Goal: Task Accomplishment & Management: Use online tool/utility

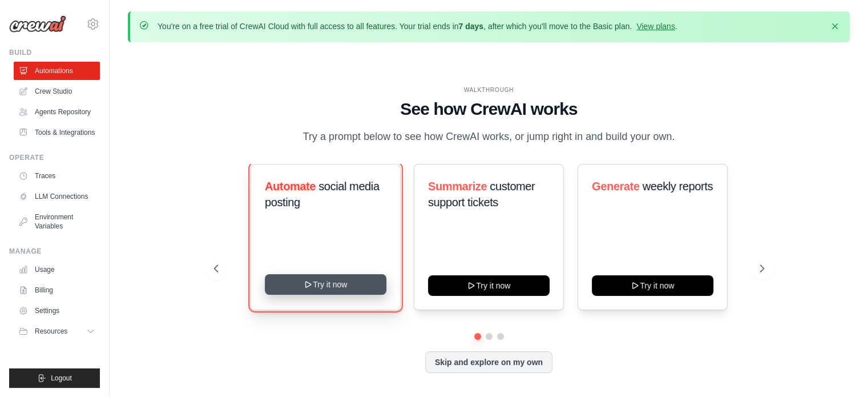
click at [321, 281] on button "Try it now" at bounding box center [326, 284] width 122 height 21
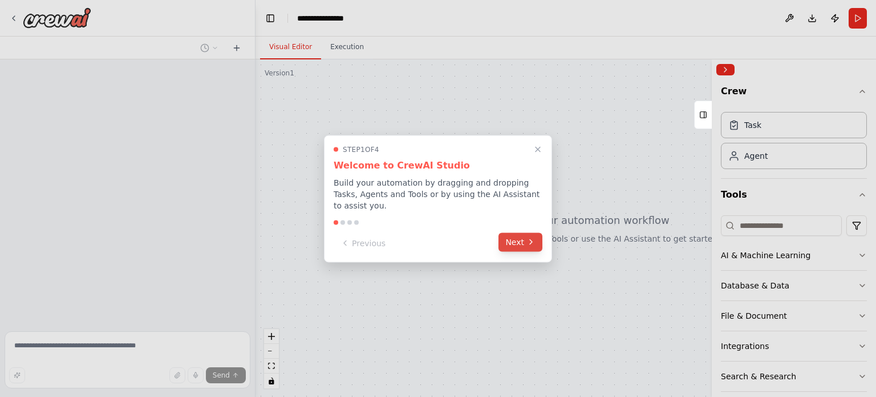
click at [511, 237] on button "Next" at bounding box center [521, 241] width 44 height 19
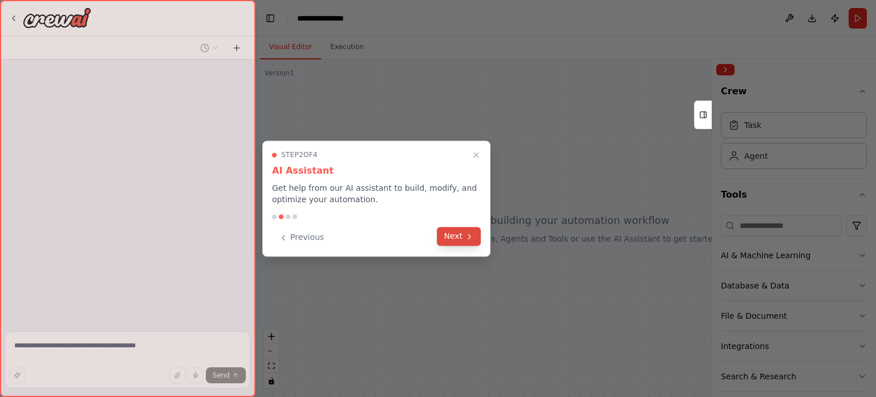
click at [450, 237] on button "Next" at bounding box center [459, 236] width 44 height 19
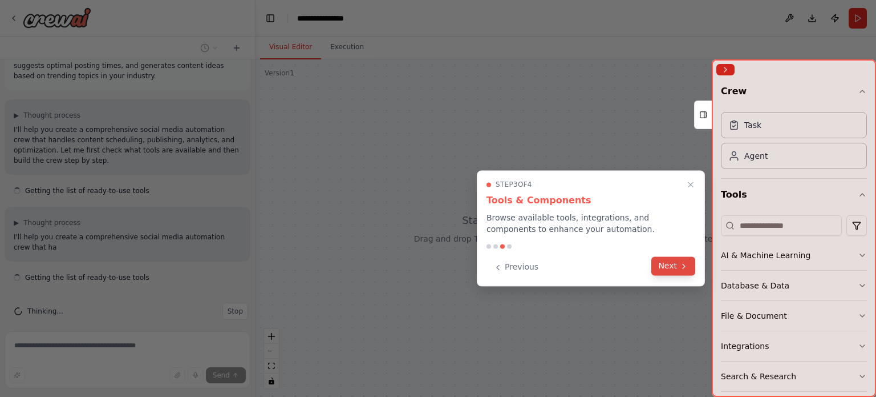
scroll to position [48, 0]
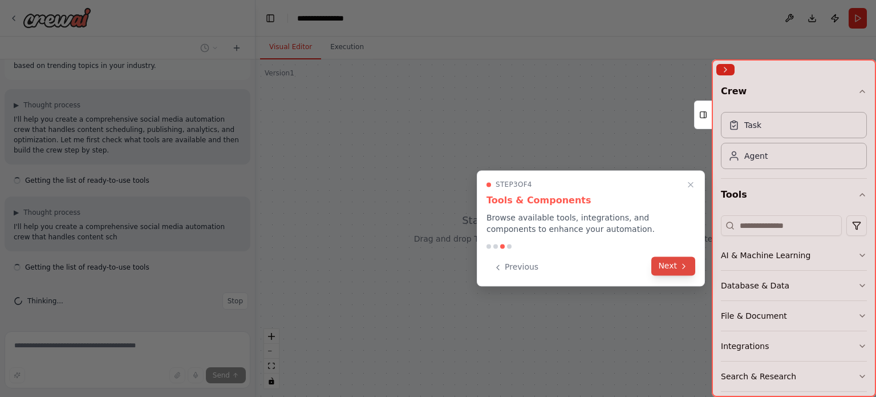
click at [675, 270] on button "Next" at bounding box center [674, 265] width 44 height 19
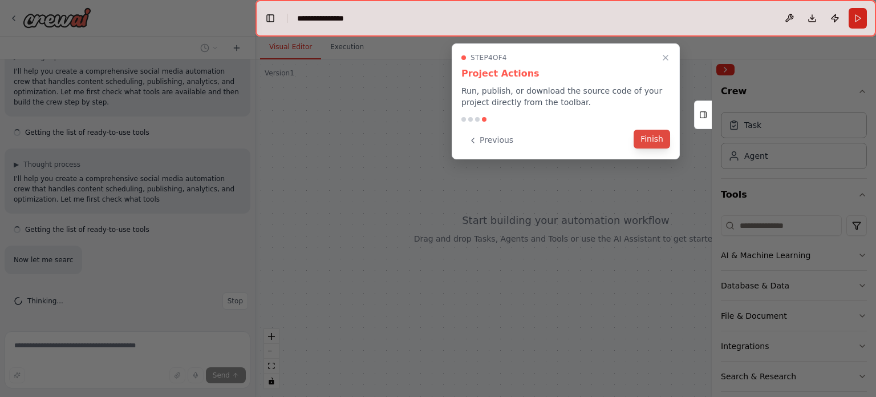
click at [660, 139] on button "Finish" at bounding box center [652, 139] width 37 height 19
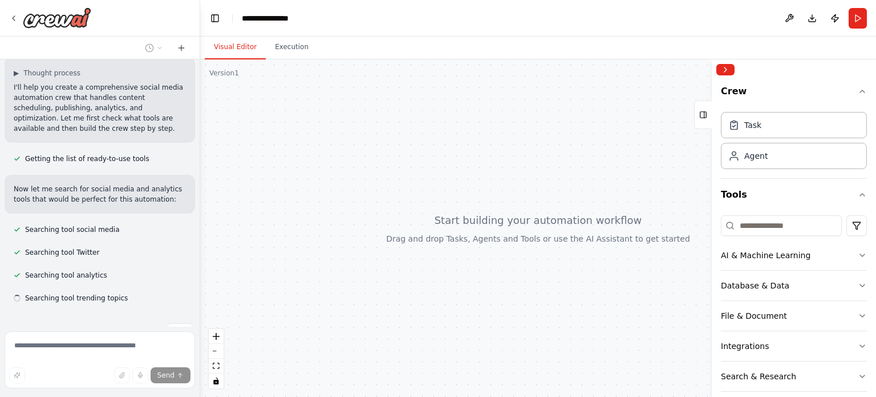
scroll to position [217, 0]
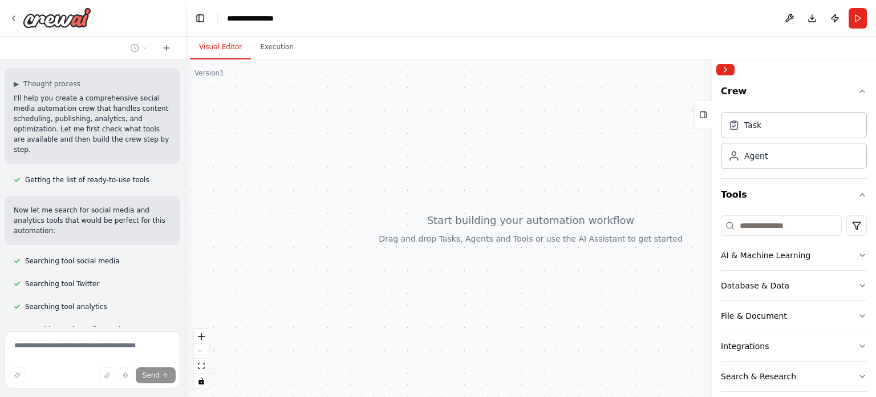
drag, startPoint x: 253, startPoint y: 124, endPoint x: 185, endPoint y: 122, distance: 67.4
click at [185, 122] on div "Create a crew that schedules and publishes social media content across multiple…" at bounding box center [438, 198] width 876 height 397
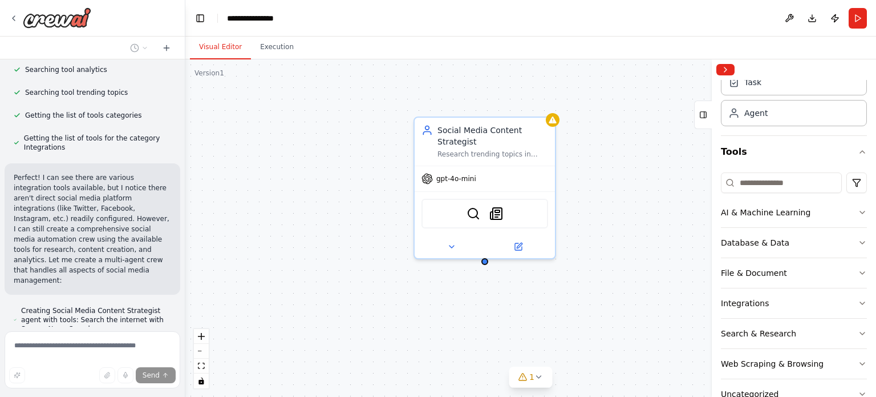
scroll to position [72, 0]
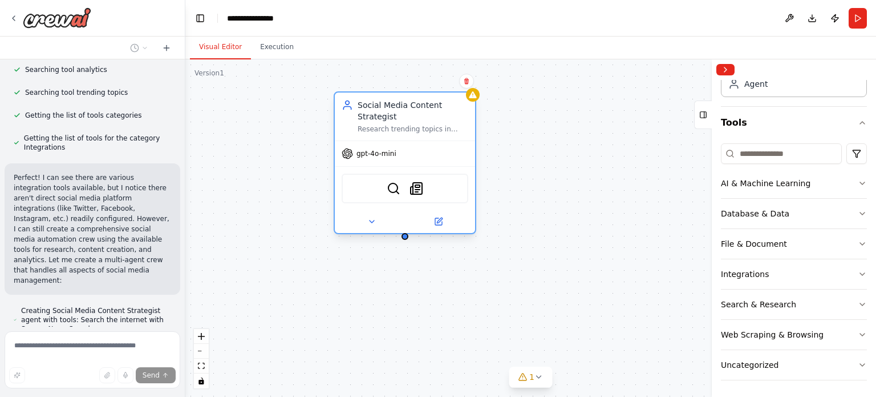
drag, startPoint x: 516, startPoint y: 155, endPoint x: 429, endPoint y: 131, distance: 90.5
click at [429, 131] on div "Research trending topics in {industry}, analyze competitor content, and generat…" at bounding box center [413, 128] width 111 height 9
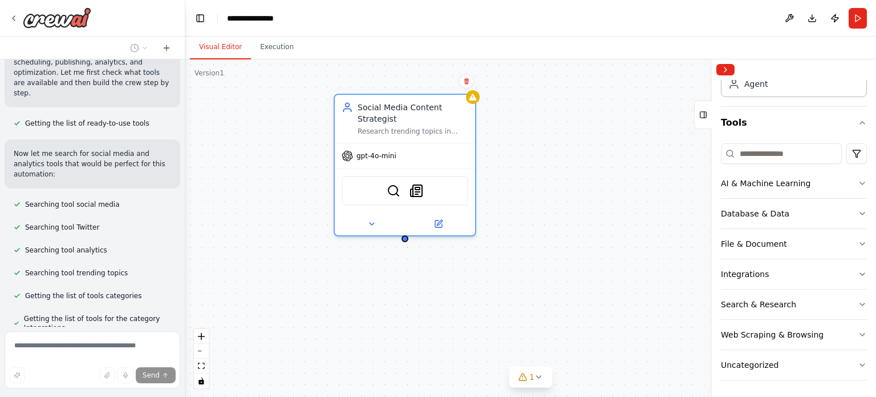
scroll to position [103, 0]
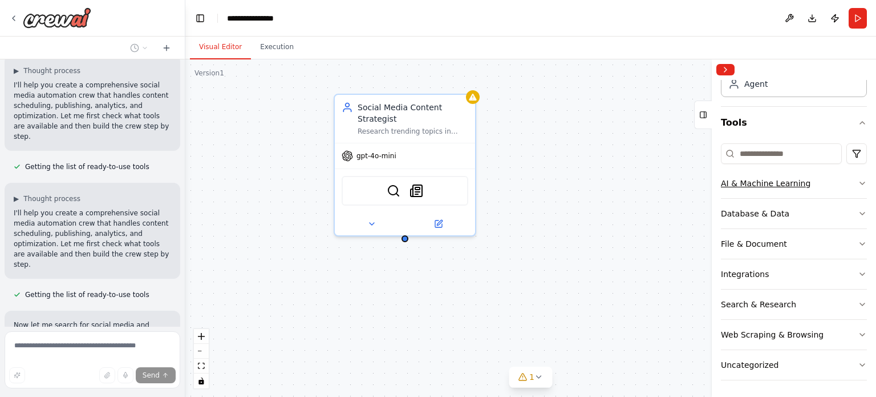
click at [858, 181] on icon "button" at bounding box center [862, 183] width 9 height 9
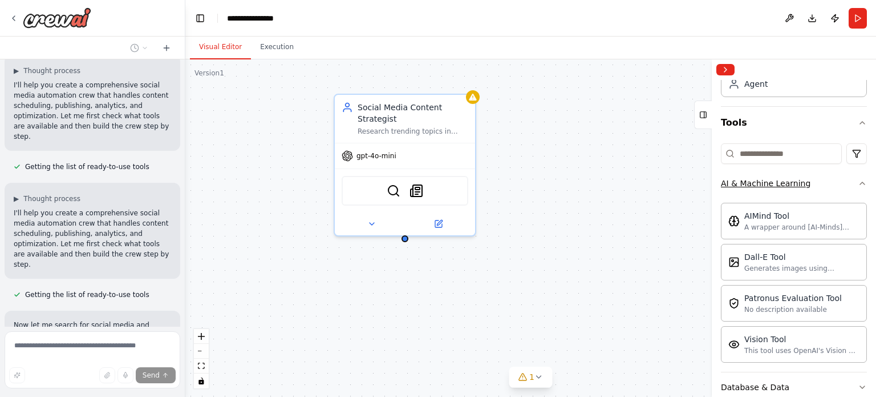
click at [858, 181] on icon "button" at bounding box center [862, 183] width 9 height 9
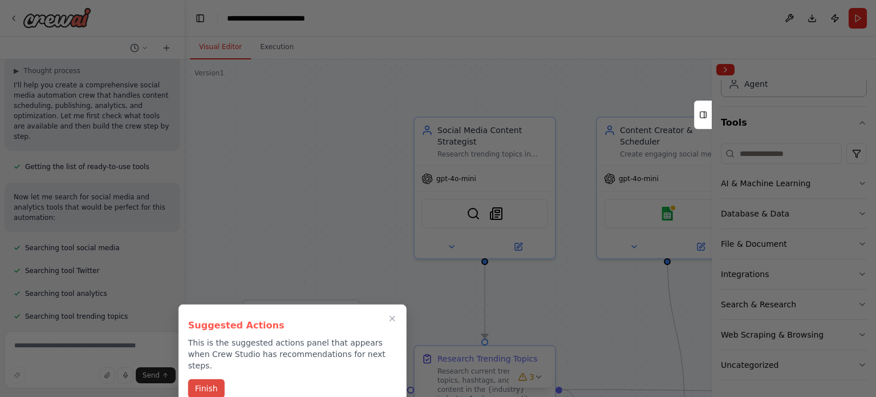
click at [201, 381] on button "Finish" at bounding box center [206, 388] width 37 height 19
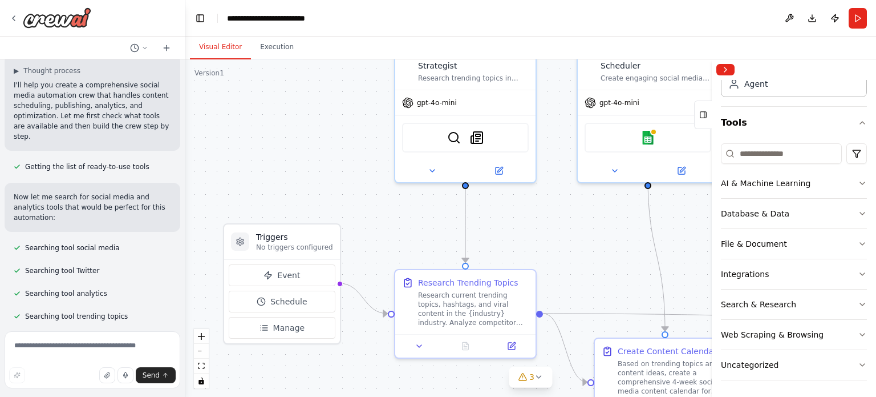
drag, startPoint x: 388, startPoint y: 244, endPoint x: 369, endPoint y: 168, distance: 78.3
click at [369, 168] on div ".deletable-edge-delete-btn { width: 20px; height: 20px; border: 0px solid #ffff…" at bounding box center [530, 227] width 691 height 337
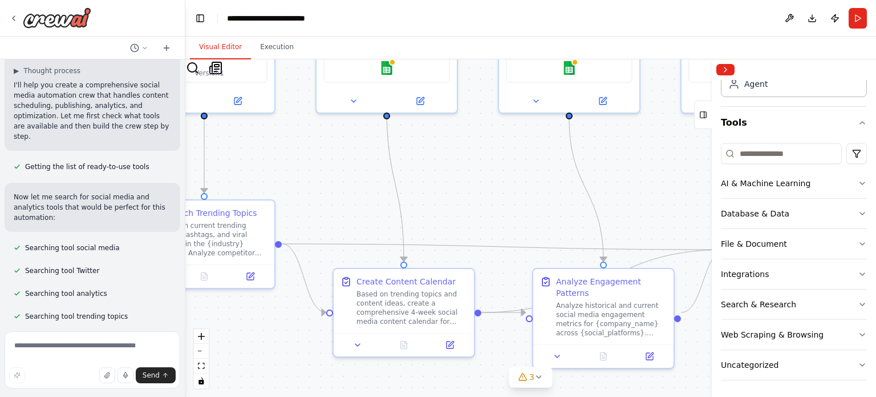
drag, startPoint x: 393, startPoint y: 241, endPoint x: 131, endPoint y: 171, distance: 270.4
click at [131, 171] on div "Create a crew that schedules and publishes social media content across multiple…" at bounding box center [438, 198] width 876 height 397
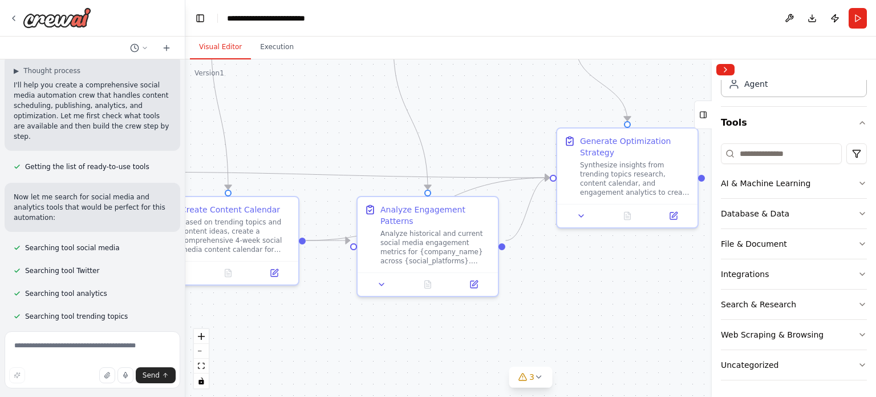
drag, startPoint x: 488, startPoint y: 213, endPoint x: 271, endPoint y: 139, distance: 229.5
click at [271, 139] on div ".deletable-edge-delete-btn { width: 20px; height: 20px; border: 0px solid #ffff…" at bounding box center [530, 227] width 691 height 337
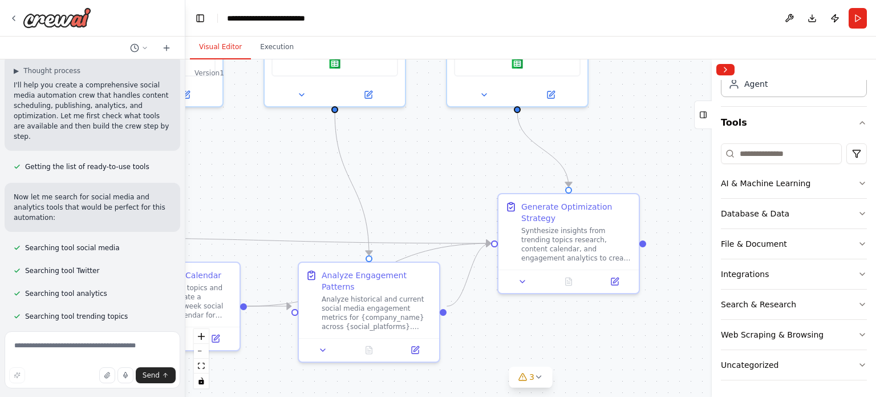
drag, startPoint x: 658, startPoint y: 331, endPoint x: 641, endPoint y: 404, distance: 75.0
click at [641, 396] on html "Create a crew that schedules and publishes social media content across multiple…" at bounding box center [438, 198] width 876 height 397
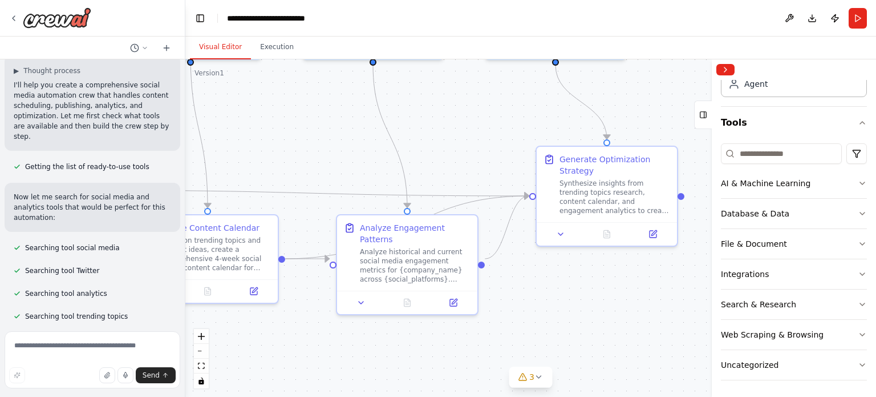
drag, startPoint x: 636, startPoint y: 169, endPoint x: 686, endPoint y: 115, distance: 74.3
click at [686, 115] on div ".deletable-edge-delete-btn { width: 20px; height: 20px; border: 0px solid #ffff…" at bounding box center [530, 227] width 691 height 337
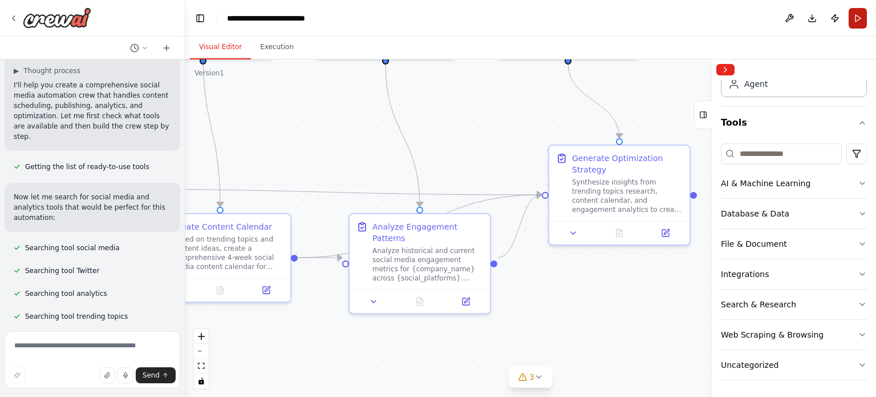
click at [854, 18] on button "Run" at bounding box center [858, 18] width 18 height 21
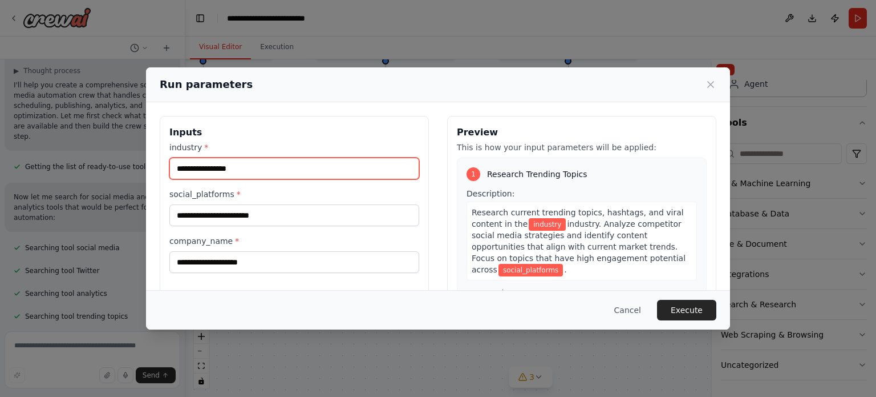
click at [272, 166] on input "industry *" at bounding box center [294, 168] width 250 height 22
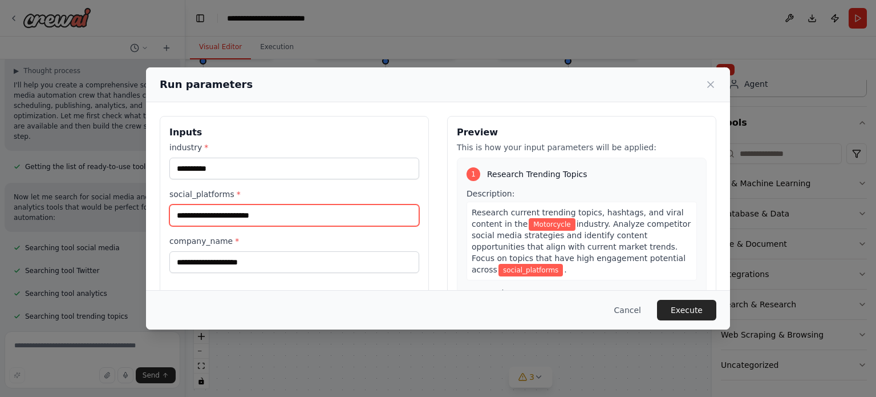
click at [276, 219] on input "social_platforms *" at bounding box center [294, 215] width 250 height 22
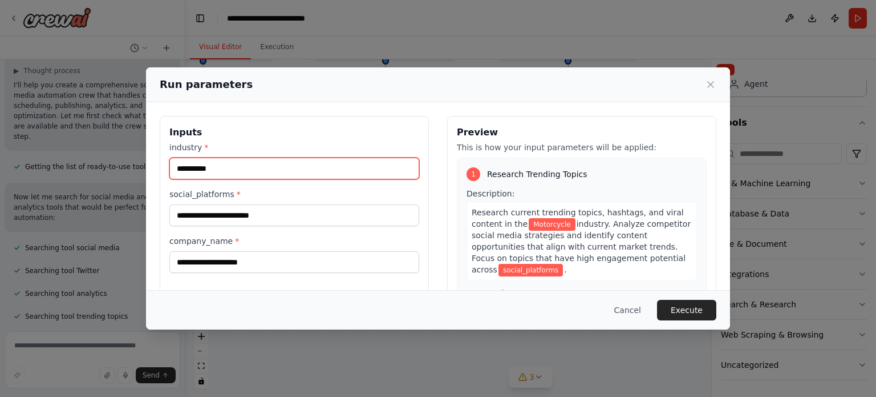
click at [256, 171] on input "**********" at bounding box center [294, 168] width 250 height 22
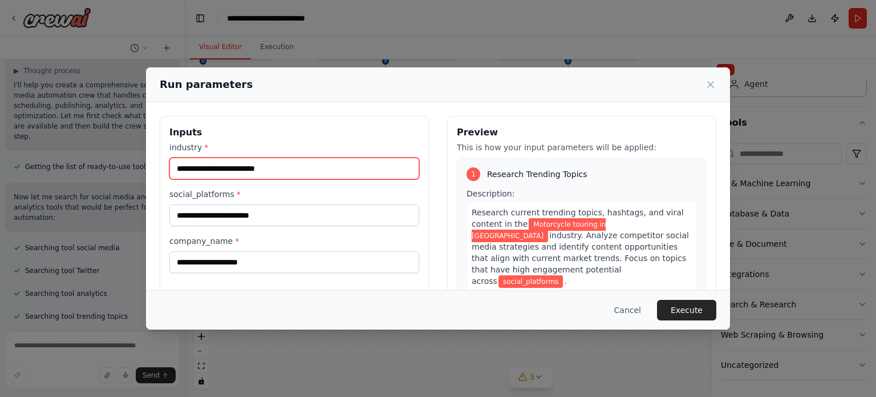
type input "**********"
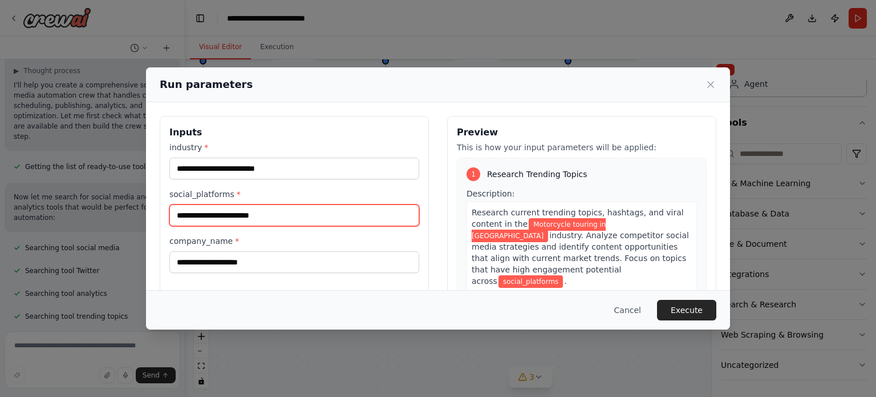
click at [199, 219] on input "social_platforms *" at bounding box center [294, 215] width 250 height 22
type input "*********"
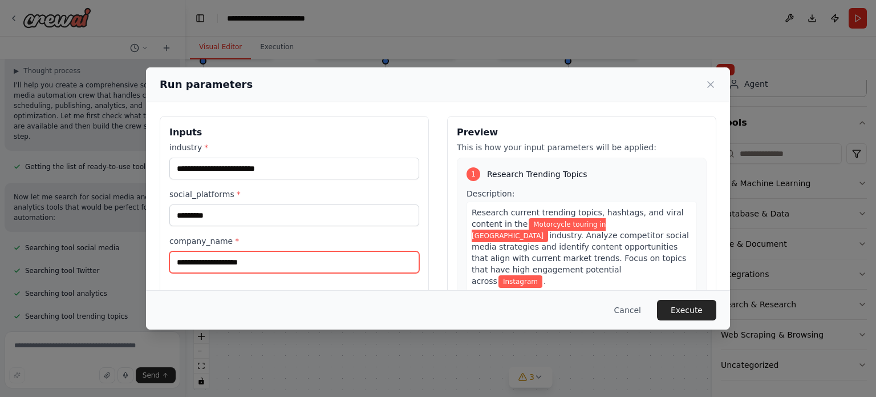
click at [213, 262] on input "company_name *" at bounding box center [294, 262] width 250 height 22
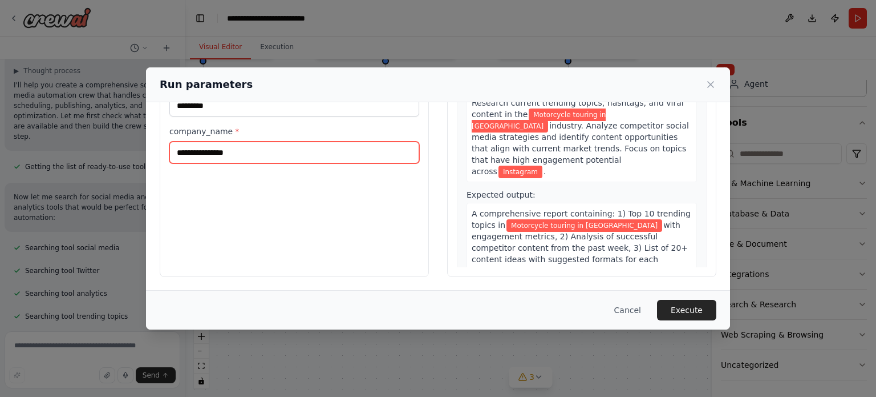
scroll to position [0, 0]
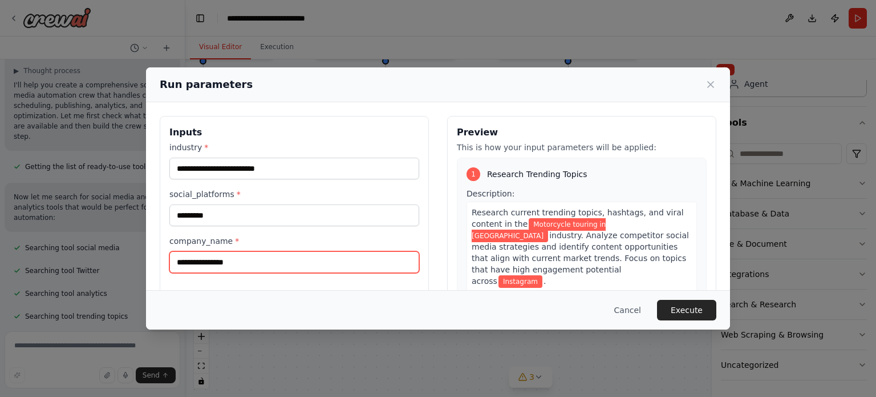
type input "**********"
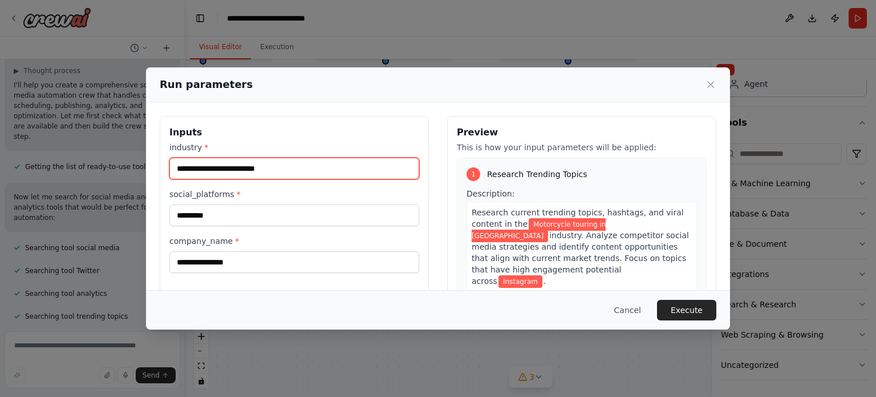
click at [270, 169] on input "**********" at bounding box center [294, 168] width 250 height 22
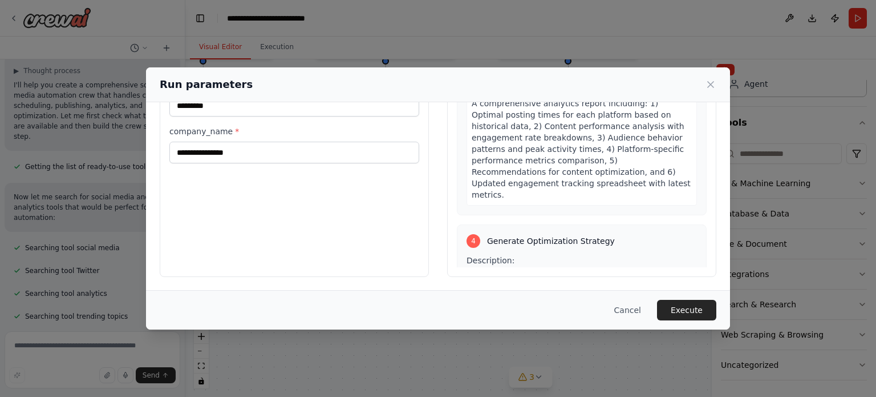
scroll to position [742, 0]
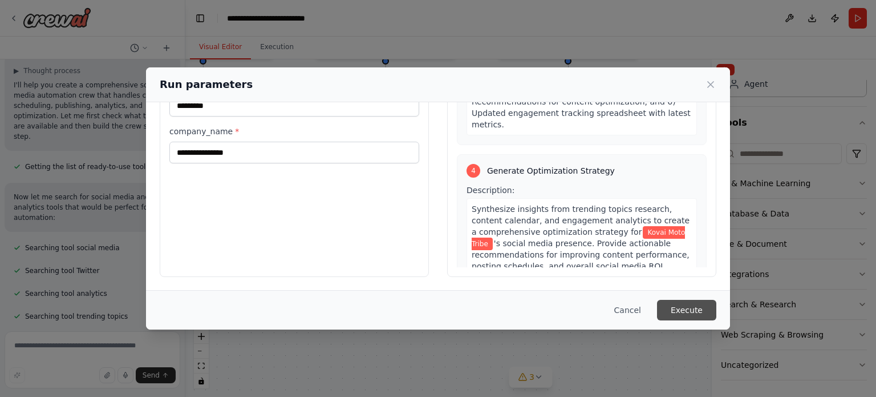
type input "**********"
click at [673, 305] on button "Execute" at bounding box center [686, 310] width 59 height 21
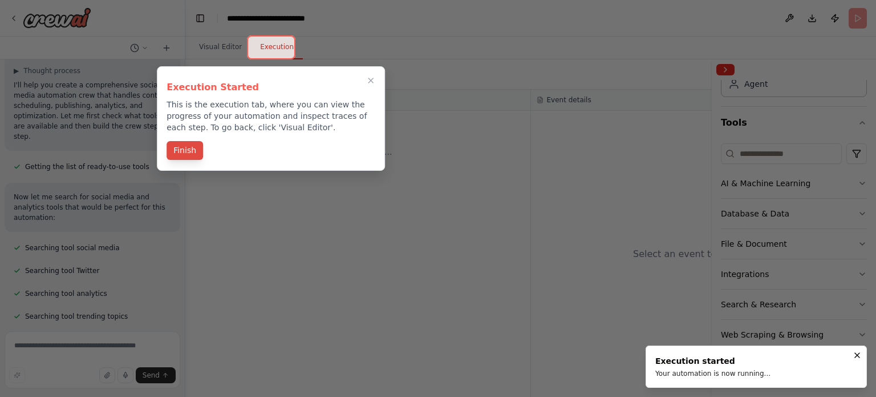
click at [192, 154] on button "Finish" at bounding box center [185, 150] width 37 height 19
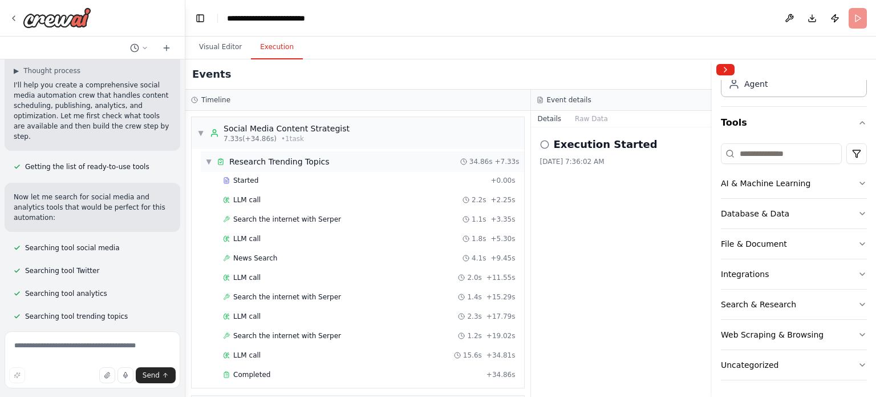
click at [208, 163] on span "▼" at bounding box center [208, 161] width 7 height 9
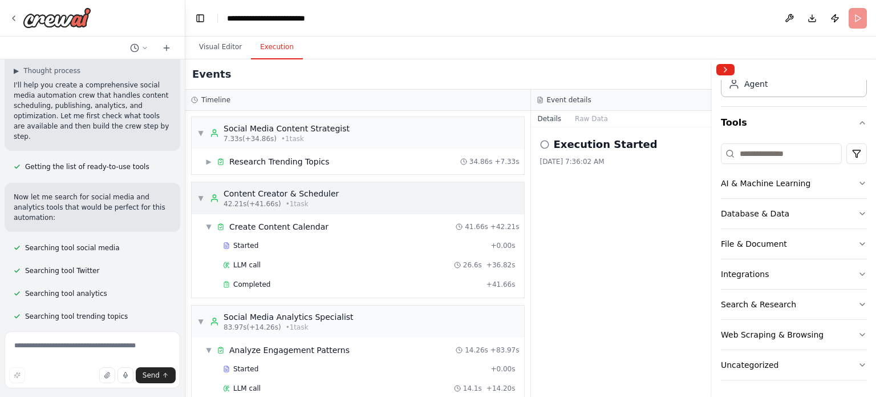
click at [201, 197] on span "▼" at bounding box center [200, 197] width 7 height 9
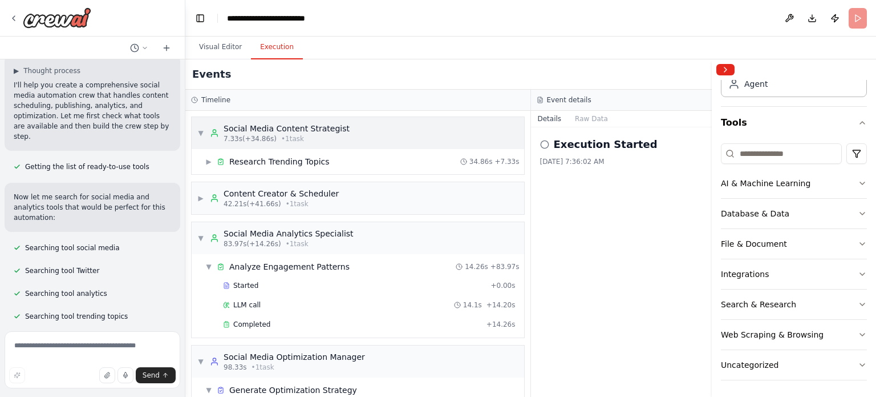
click at [201, 134] on span "▼" at bounding box center [200, 132] width 7 height 9
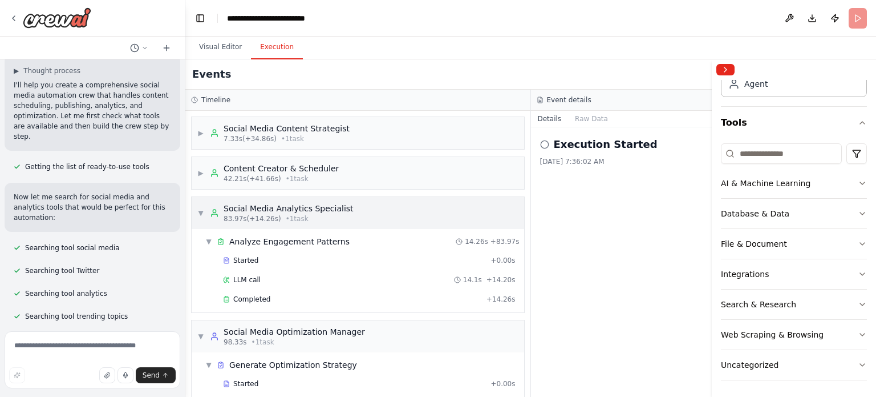
click at [201, 211] on span "▼" at bounding box center [200, 212] width 7 height 9
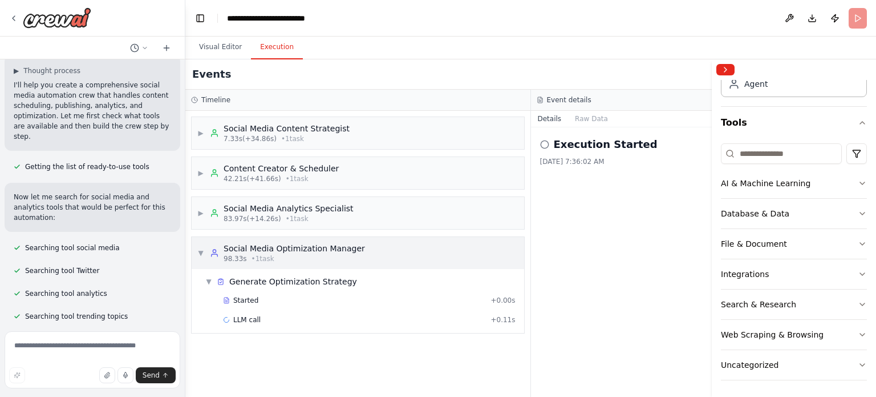
click at [199, 250] on span "▼" at bounding box center [200, 252] width 7 height 9
click at [367, 252] on div "▶ Social Media Optimization Manager 98.33s • 1 task" at bounding box center [358, 253] width 333 height 32
click at [362, 217] on div "▶ Social Media Analytics Specialist 83.97s (+14.26s) • 1 task" at bounding box center [358, 213] width 333 height 32
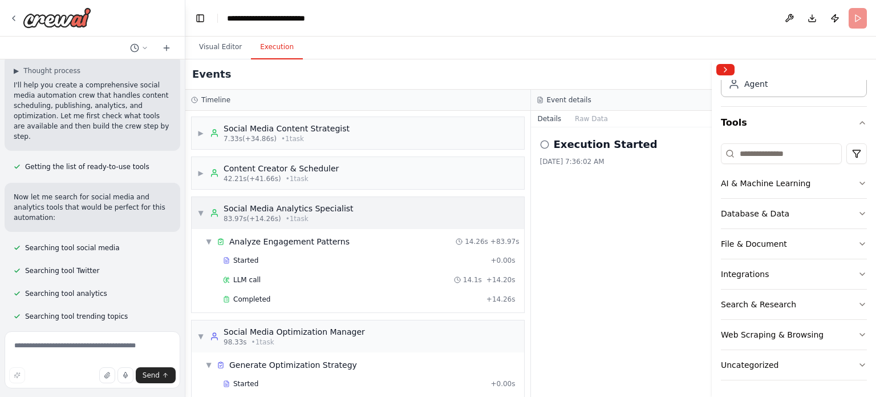
click at [362, 217] on div "▼ Social Media Analytics Specialist 83.97s (+14.26s) • 1 task" at bounding box center [358, 213] width 333 height 32
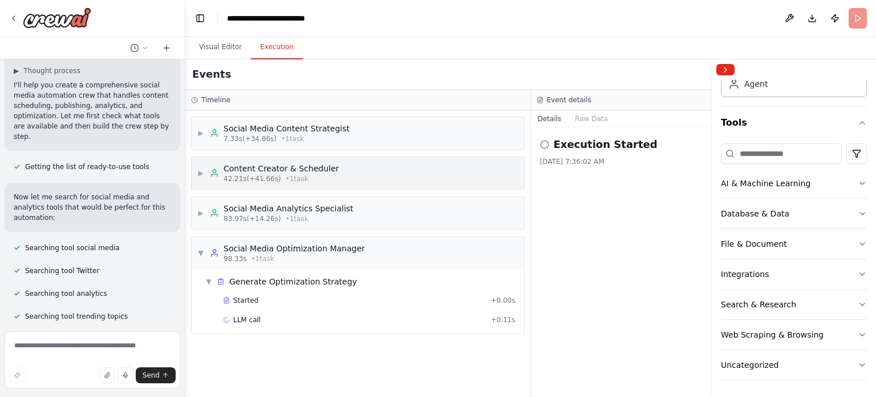
click at [364, 182] on div "▶ Content Creator & Scheduler 42.21s (+41.66s) • 1 task" at bounding box center [358, 173] width 333 height 32
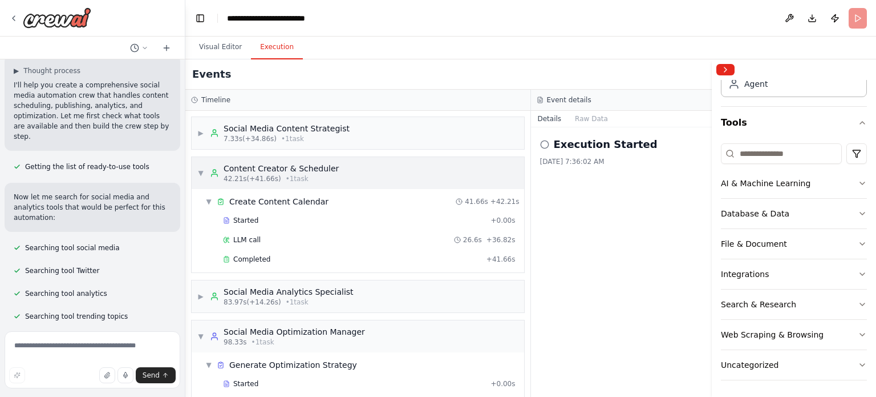
click at [364, 182] on div "▼ Content Creator & Scheduler 42.21s (+41.66s) • 1 task" at bounding box center [358, 173] width 333 height 32
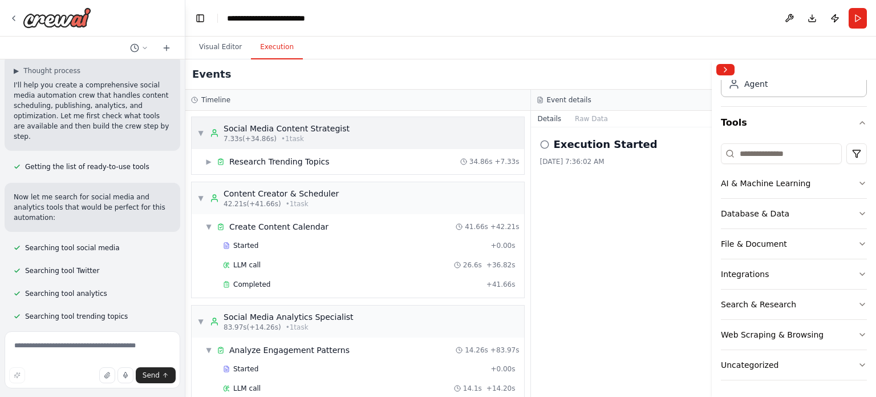
click at [200, 133] on span "▼" at bounding box center [200, 132] width 7 height 9
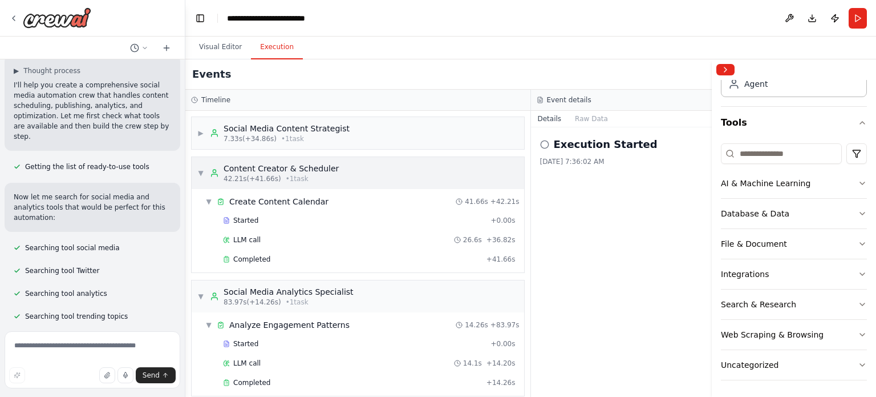
click at [203, 175] on span "▼" at bounding box center [200, 172] width 7 height 9
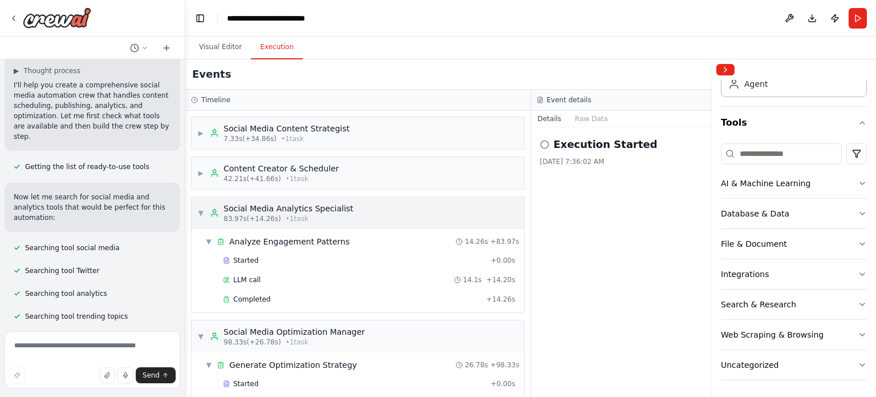
click at [199, 209] on span "▼" at bounding box center [200, 212] width 7 height 9
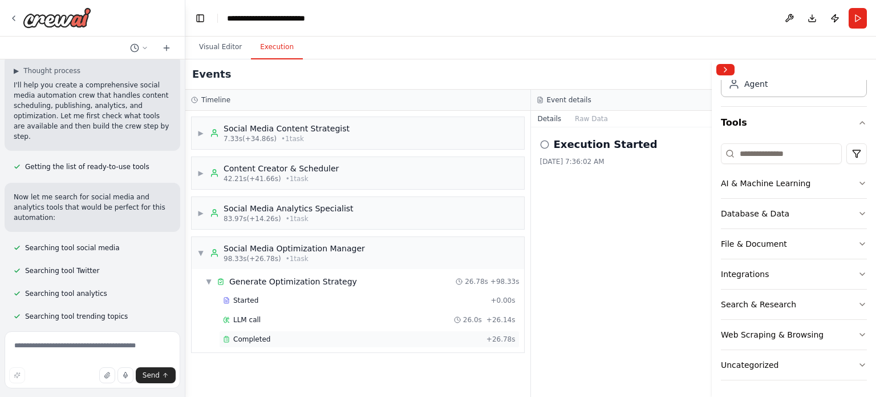
click at [265, 337] on span "Completed" at bounding box center [251, 338] width 37 height 9
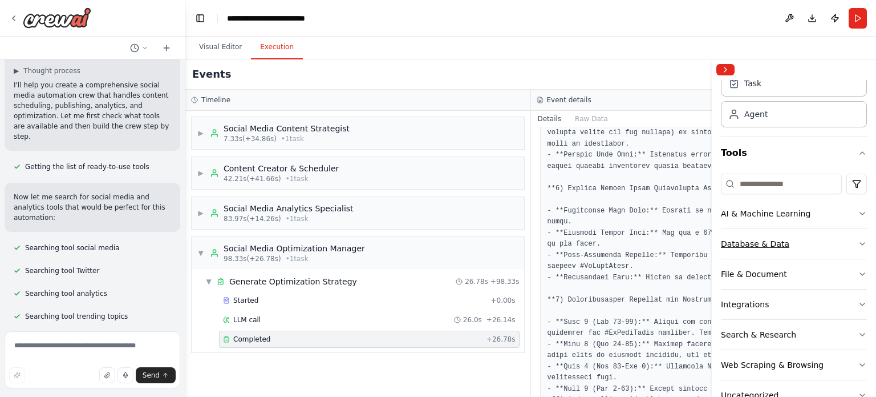
scroll to position [72, 0]
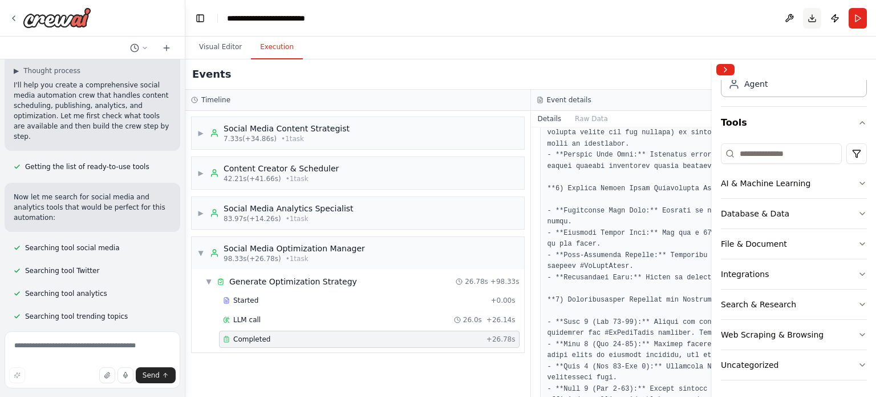
click at [814, 15] on button "Download" at bounding box center [812, 18] width 18 height 21
click at [201, 250] on span "▼" at bounding box center [200, 252] width 7 height 9
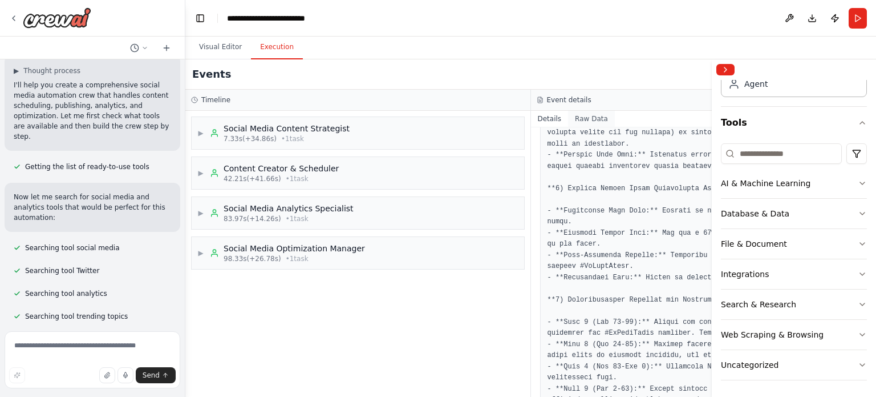
click at [579, 120] on button "Raw Data" at bounding box center [591, 119] width 47 height 16
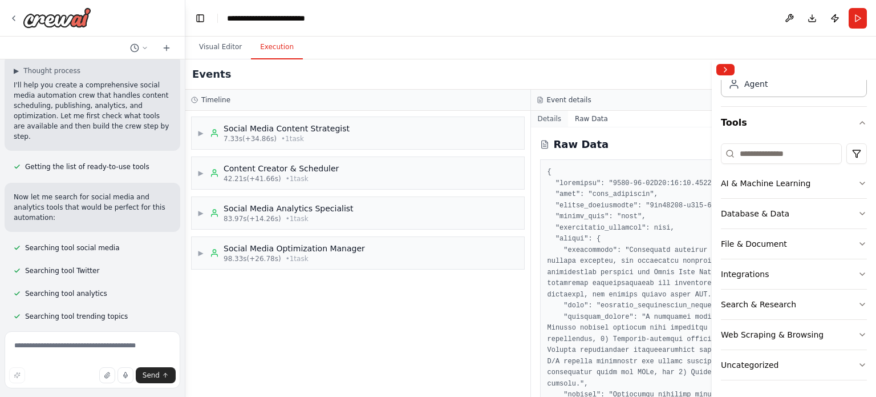
click at [548, 118] on button "Details" at bounding box center [550, 119] width 38 height 16
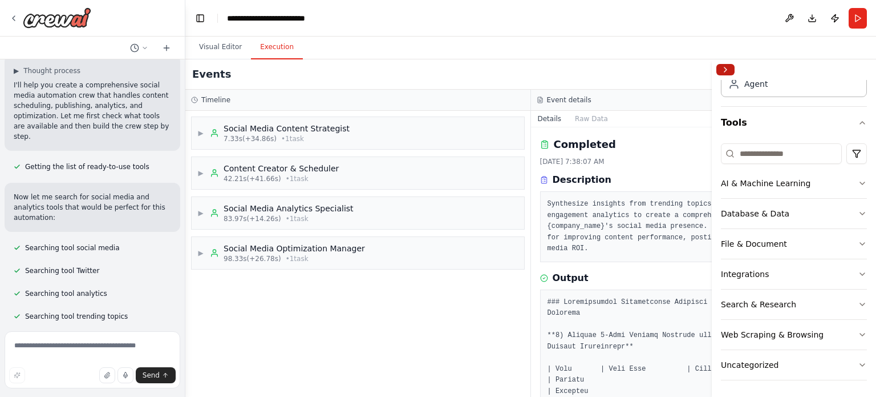
click at [730, 68] on button "Collapse right sidebar" at bounding box center [726, 69] width 18 height 11
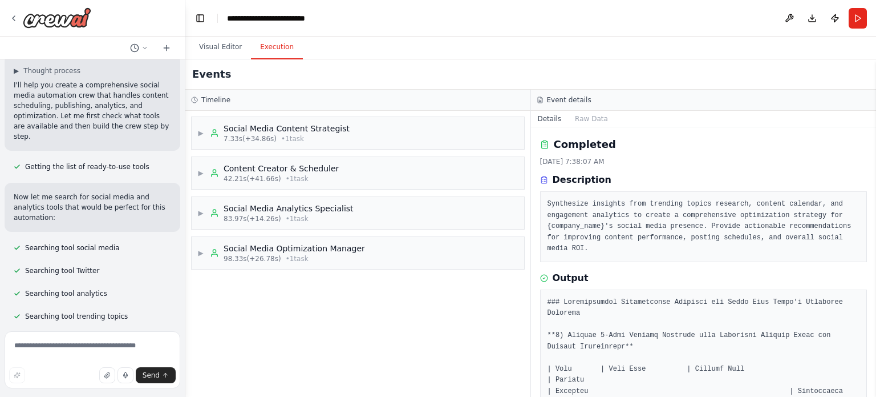
scroll to position [114, 0]
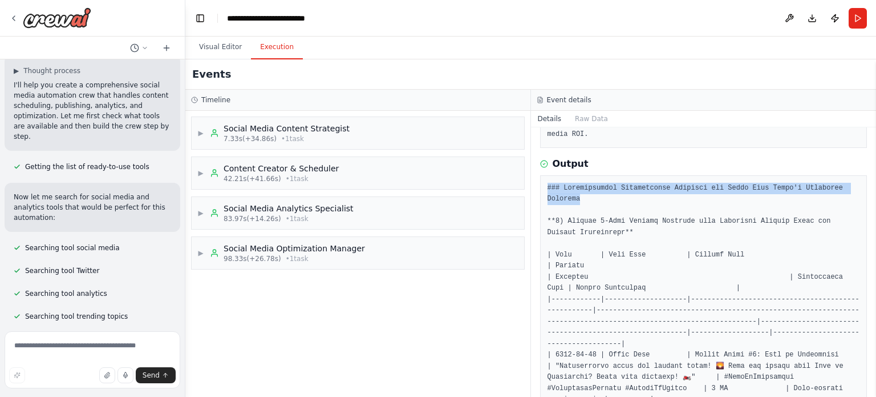
drag, startPoint x: 548, startPoint y: 175, endPoint x: 648, endPoint y: 185, distance: 100.3
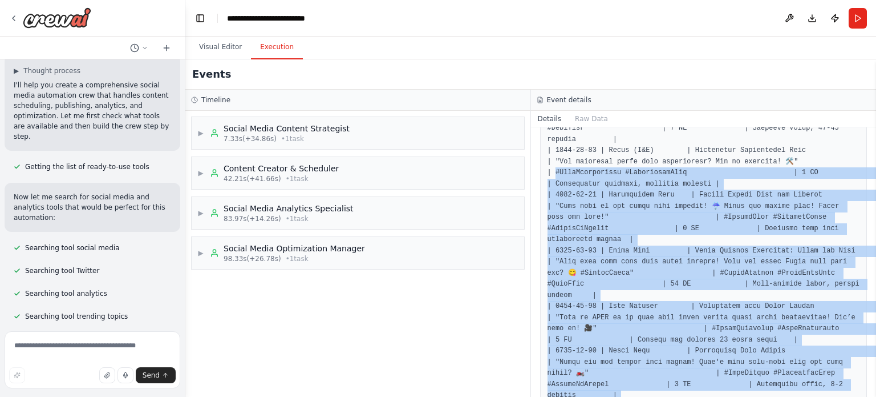
scroll to position [429, 0]
drag, startPoint x: 605, startPoint y: 367, endPoint x: 557, endPoint y: 136, distance: 235.4
click at [595, 120] on button "Raw Data" at bounding box center [591, 119] width 47 height 16
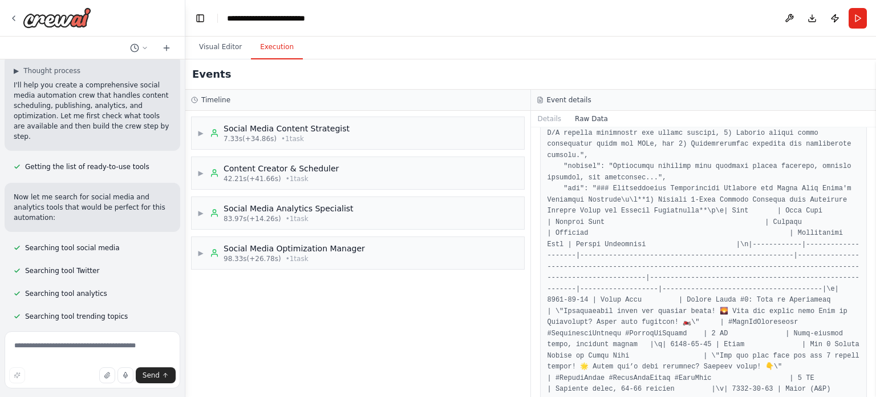
scroll to position [0, 0]
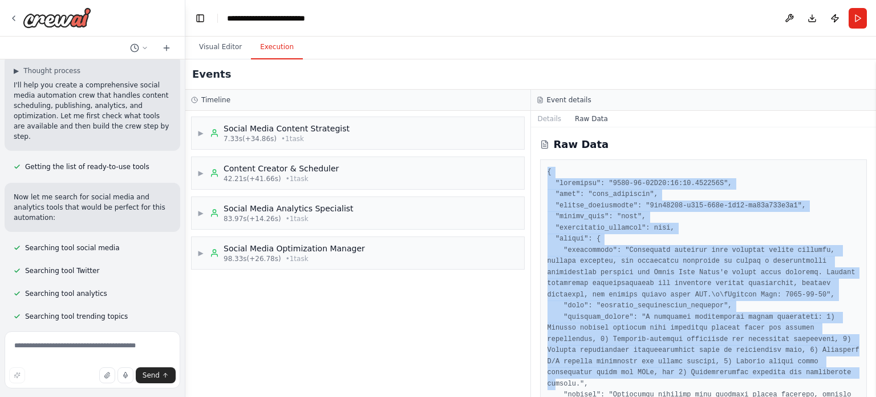
drag, startPoint x: 544, startPoint y: 173, endPoint x: 705, endPoint y: 365, distance: 251.1
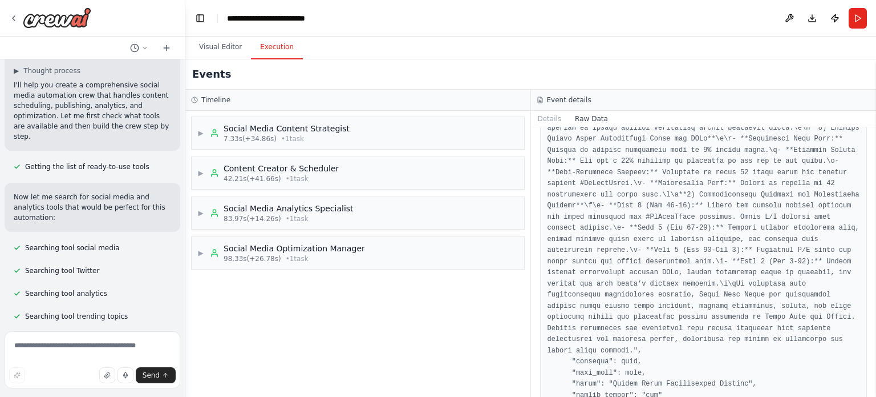
scroll to position [2801, 0]
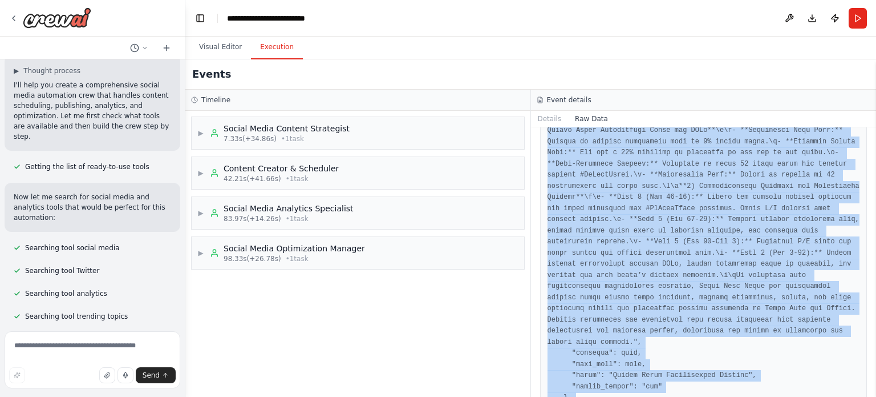
copy pre "{ "timestamp": "[DATE]T02:08:07.140041Z", "type": "task_completed", "source_fin…"
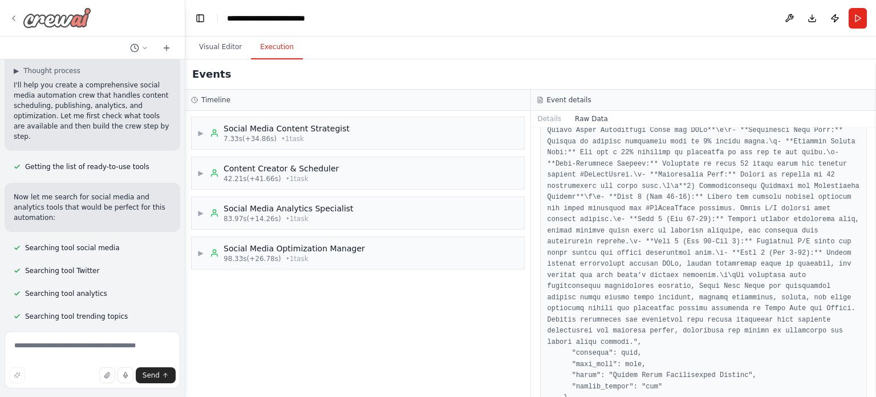
click at [15, 14] on icon at bounding box center [13, 18] width 9 height 9
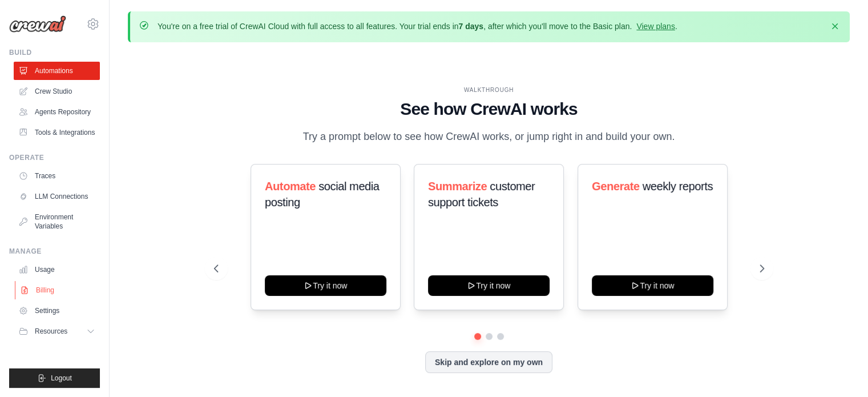
click at [50, 296] on link "Billing" at bounding box center [58, 290] width 86 height 18
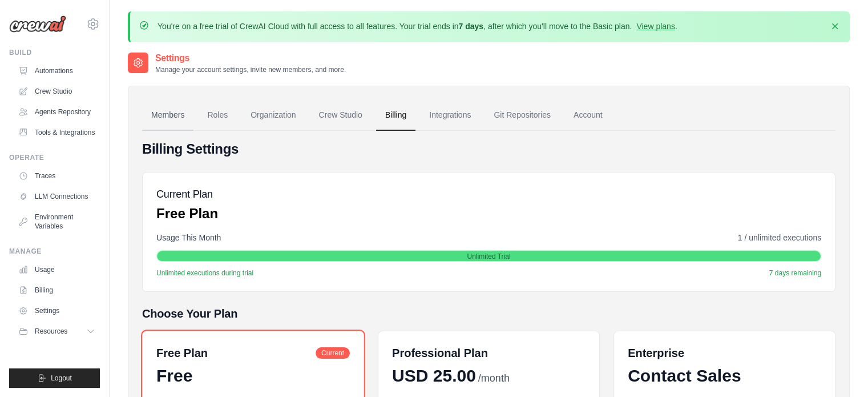
click at [148, 118] on link "Members" at bounding box center [167, 115] width 51 height 31
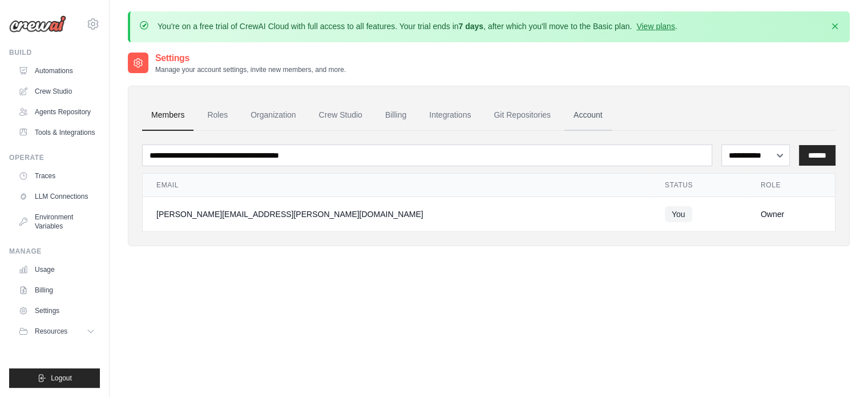
click at [583, 115] on link "Account" at bounding box center [587, 115] width 47 height 31
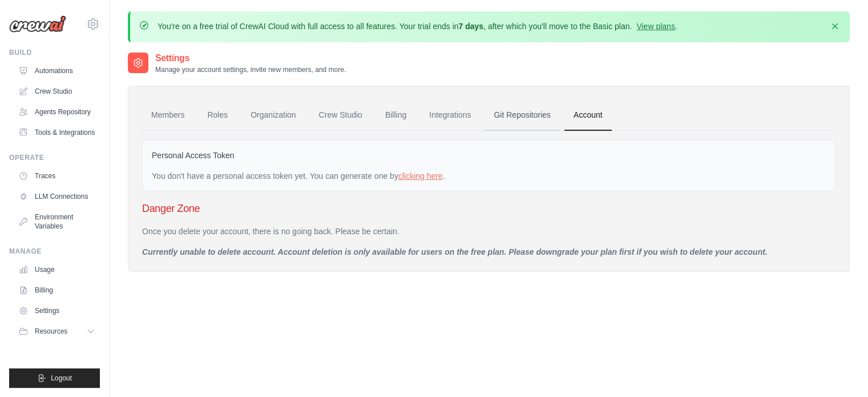
click at [507, 109] on link "Git Repositories" at bounding box center [521, 115] width 75 height 31
